Goal: Find specific page/section: Find specific page/section

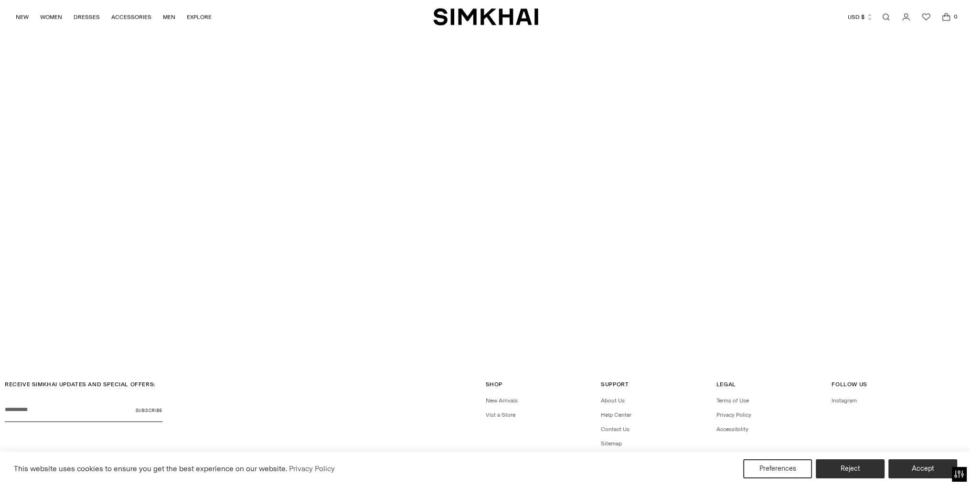
scroll to position [3466, 0]
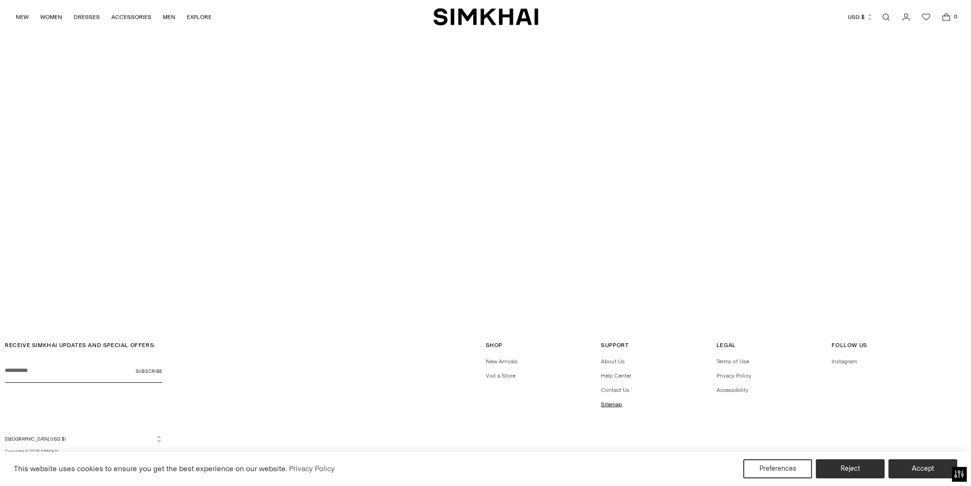
click at [614, 402] on link "Sitemap" at bounding box center [611, 404] width 21 height 7
click at [496, 376] on link "Vist a Store" at bounding box center [501, 376] width 30 height 7
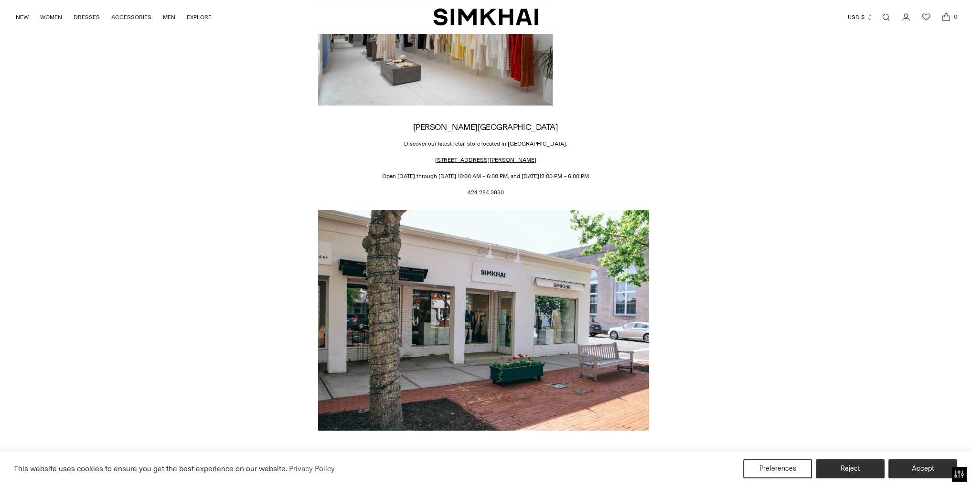
scroll to position [143, 0]
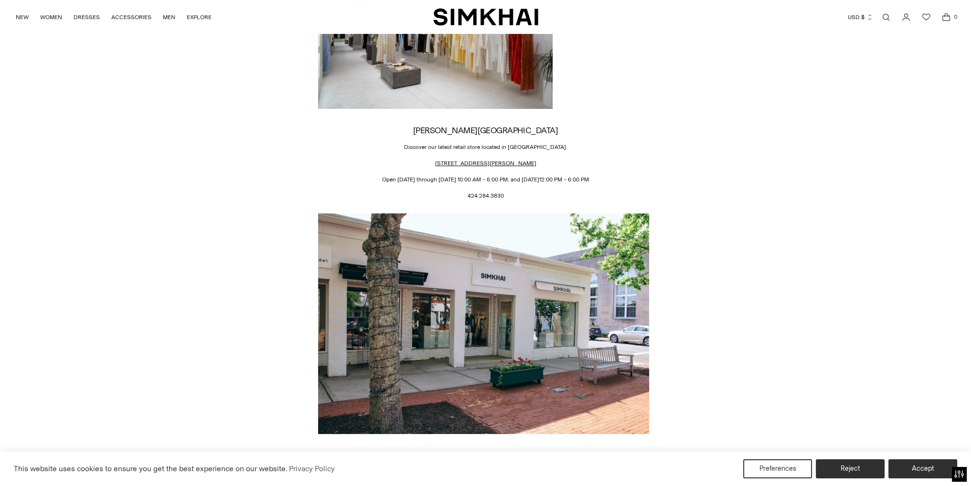
drag, startPoint x: 962, startPoint y: 202, endPoint x: 942, endPoint y: 201, distance: 20.1
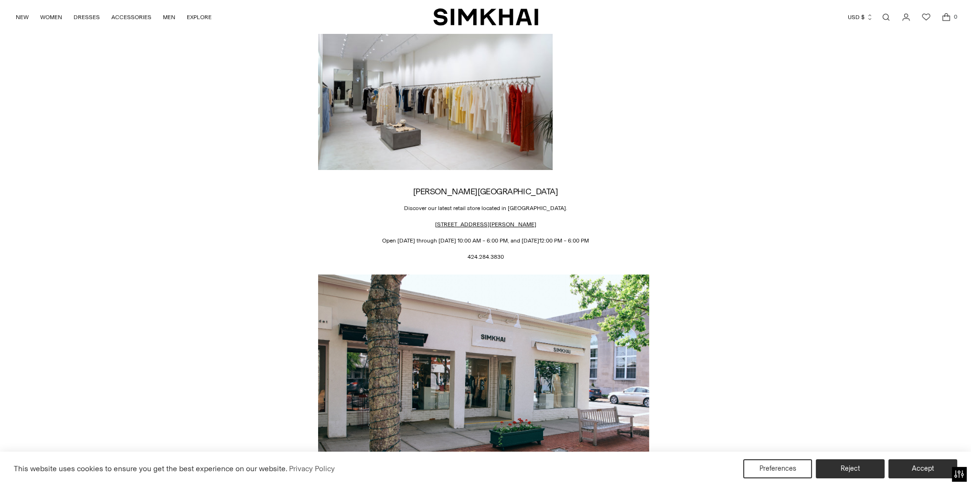
scroll to position [0, 0]
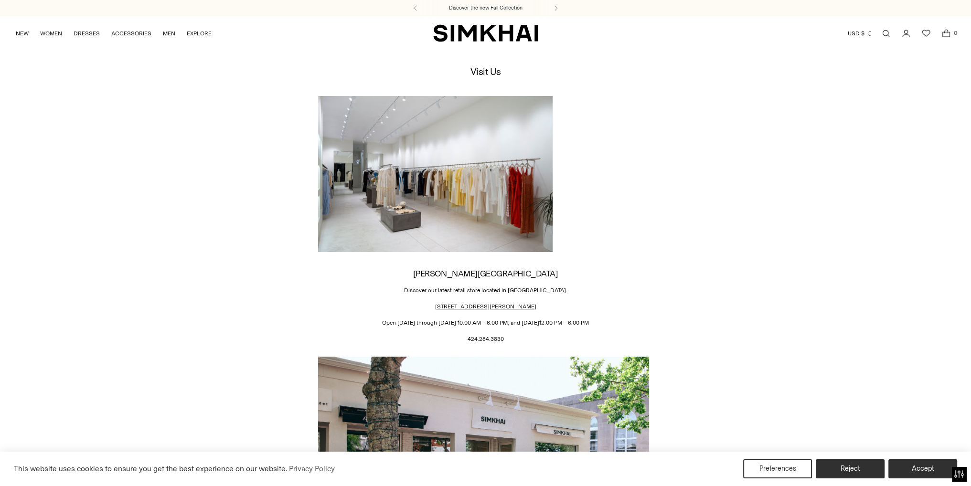
drag, startPoint x: 294, startPoint y: 168, endPoint x: 345, endPoint y: 60, distance: 119.2
